Goal: Find specific page/section

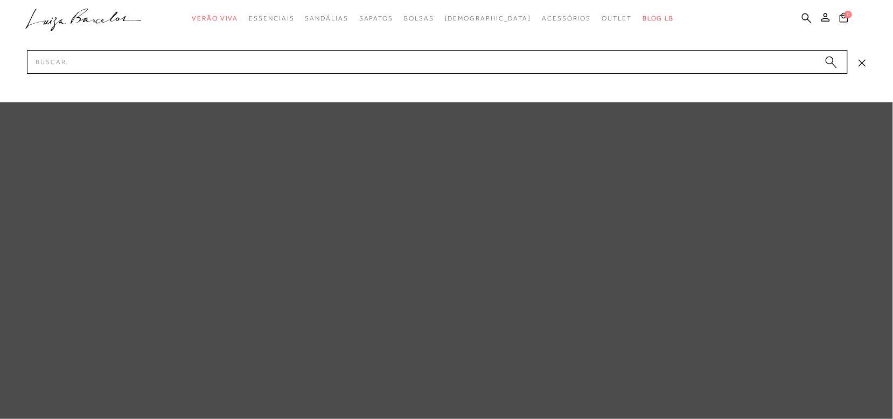
click at [723, 67] on input "Pesquisar" at bounding box center [437, 62] width 821 height 24
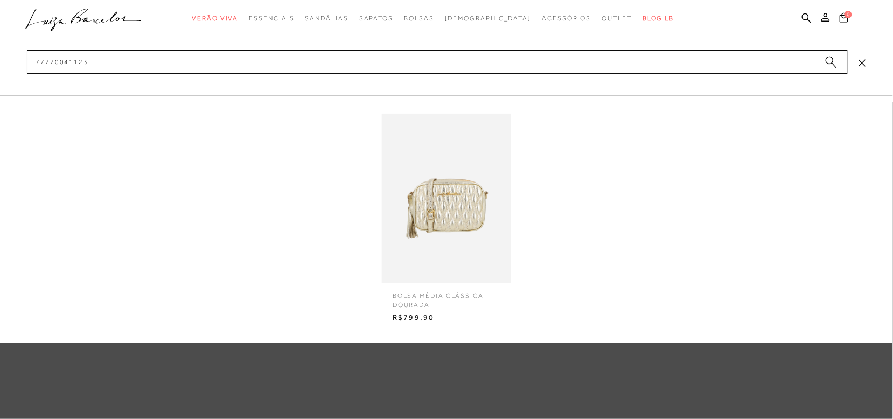
type input "77770041123"
click at [459, 206] on img at bounding box center [446, 199] width 129 height 170
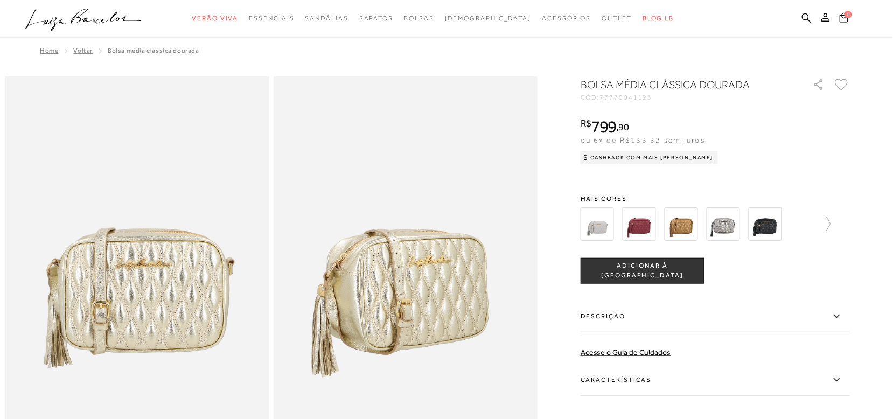
click at [809, 17] on icon at bounding box center [807, 18] width 10 height 10
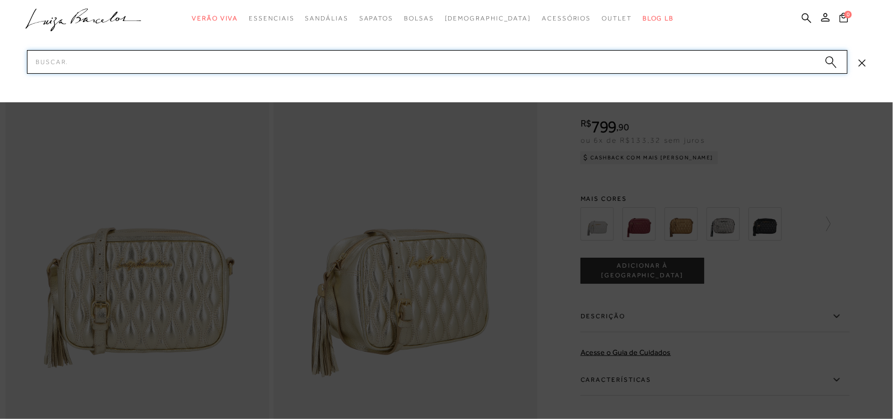
click at [752, 59] on input "Pesquisar" at bounding box center [437, 62] width 821 height 24
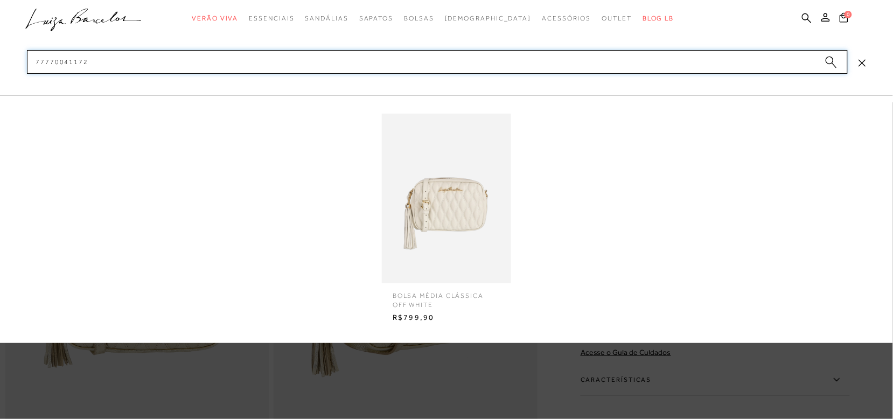
type input "77770041172"
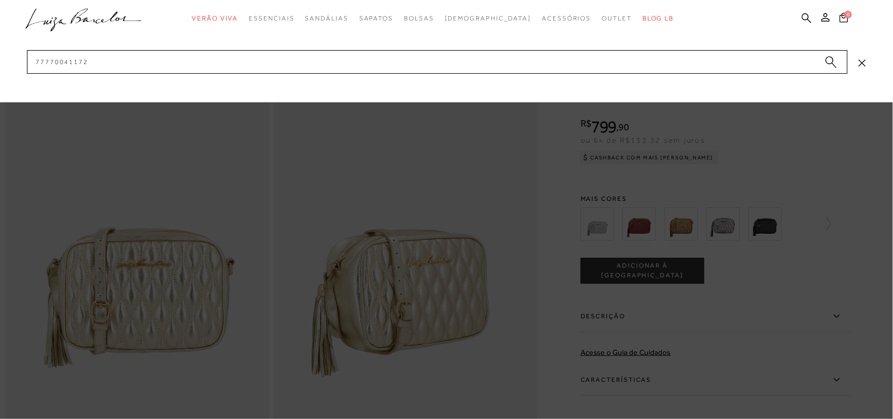
click at [838, 61] on button "submit" at bounding box center [831, 63] width 16 height 15
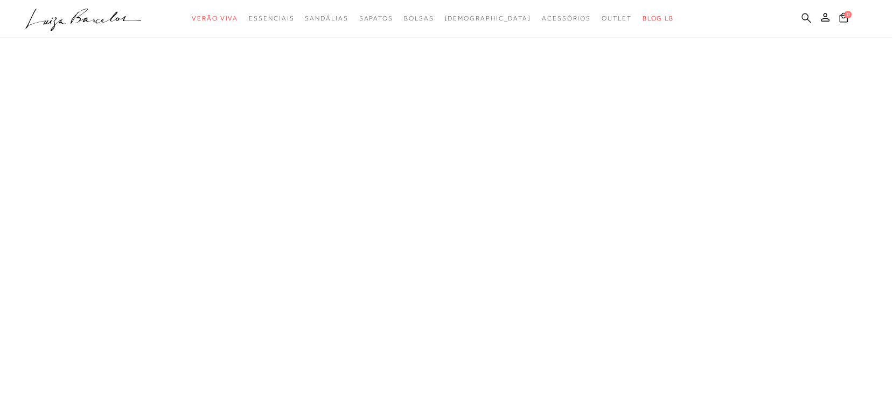
click at [806, 15] on icon at bounding box center [807, 18] width 10 height 10
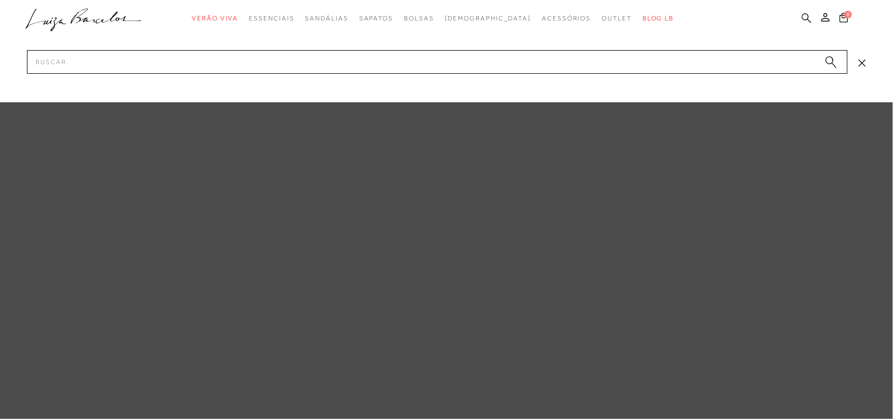
click at [806, 15] on icon at bounding box center [807, 18] width 10 height 10
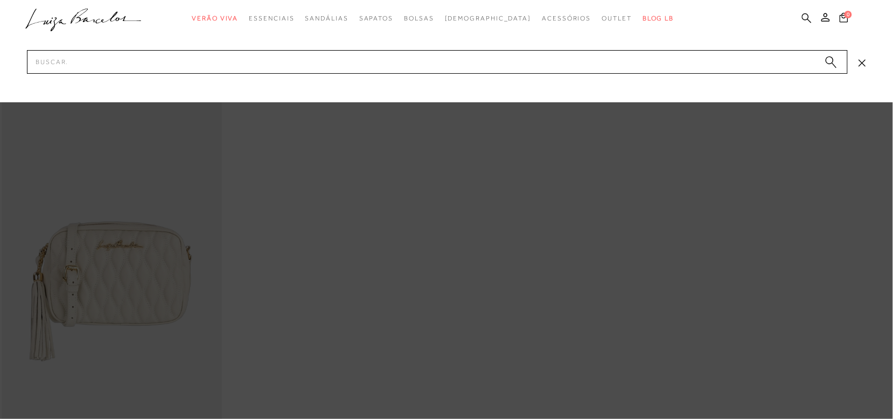
click at [806, 14] on icon at bounding box center [807, 18] width 10 height 10
click at [766, 63] on input "Pesquisar" at bounding box center [437, 62] width 821 height 24
type input "7"
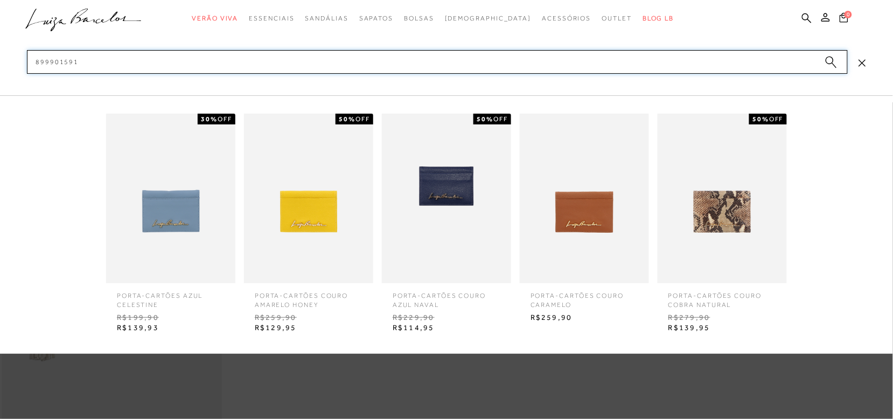
type input "8999015918"
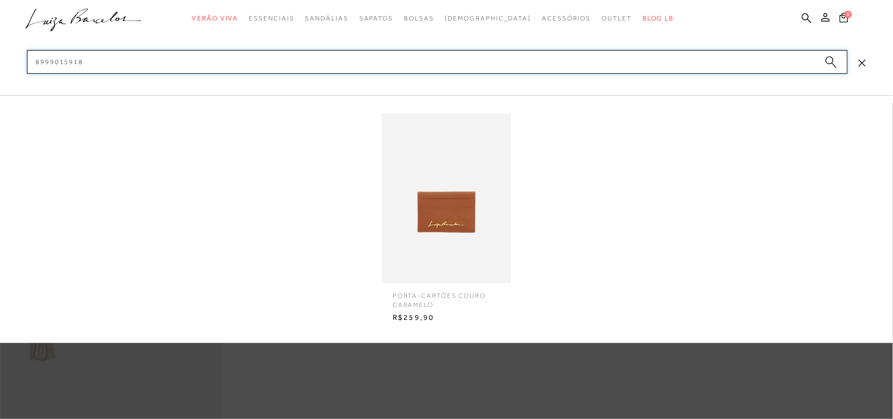
click at [839, 59] on input "8999015918" at bounding box center [437, 62] width 821 height 24
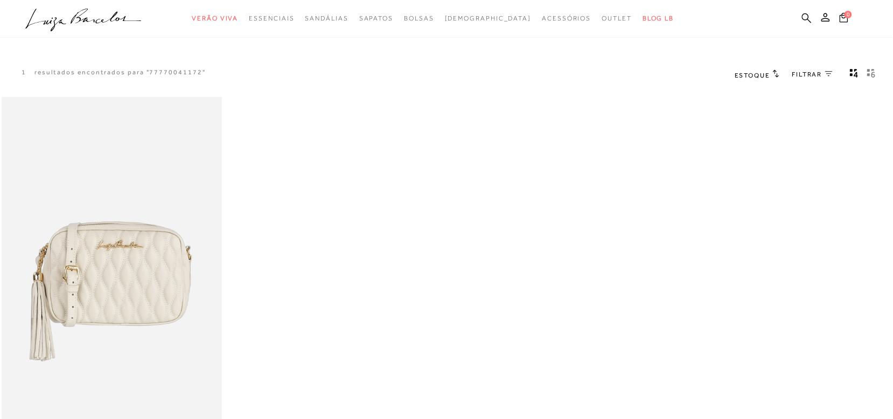
click at [807, 14] on icon at bounding box center [807, 18] width 10 height 10
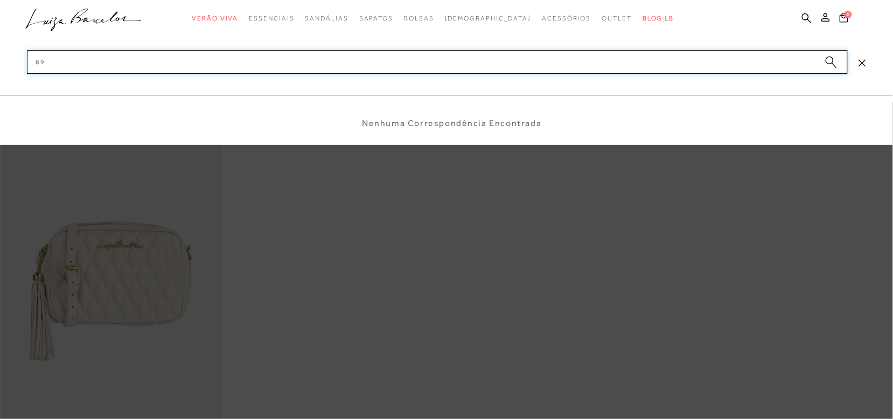
type input "8"
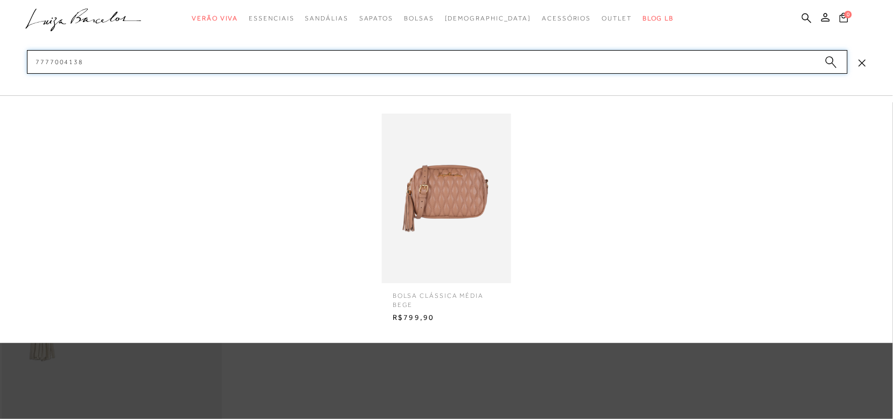
type input "7777004138"
